Goal: Find contact information: Find contact information

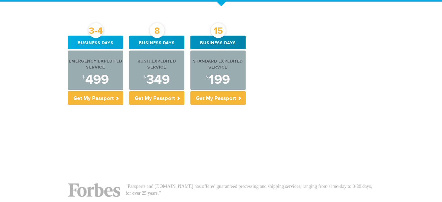
scroll to position [201, 0]
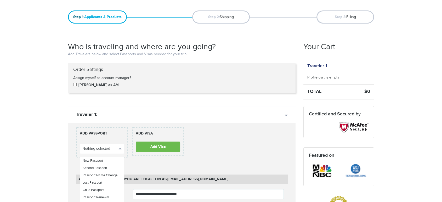
scroll to position [116, 0]
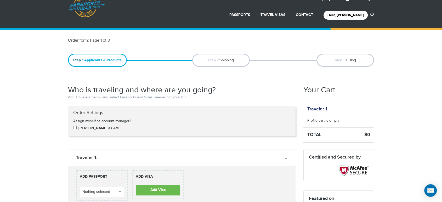
scroll to position [0, 0]
